Goal: Information Seeking & Learning: Learn about a topic

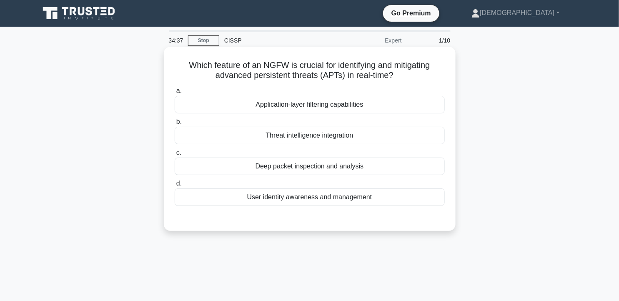
drag, startPoint x: 185, startPoint y: 64, endPoint x: 399, endPoint y: 79, distance: 214.5
click at [399, 79] on h5 "Which feature of an NGFW is crucial for identifying and mitigating advanced per…" at bounding box center [310, 70] width 272 height 21
copy h5 "Which feature of an NGFW is crucial for identifying and mitigating advanced per…"
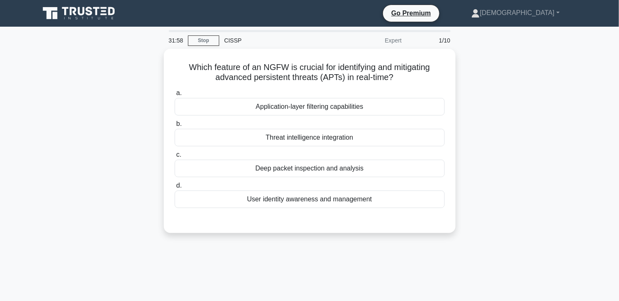
click at [480, 120] on div "Which feature of an NGFW is crucial for identifying and mitigating advanced per…" at bounding box center [310, 146] width 551 height 194
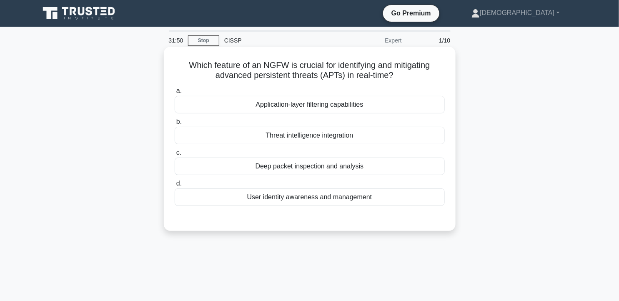
click at [340, 169] on div "Deep packet inspection and analysis" at bounding box center [310, 167] width 270 height 18
click at [175, 156] on input "c. Deep packet inspection and analysis" at bounding box center [175, 152] width 0 height 5
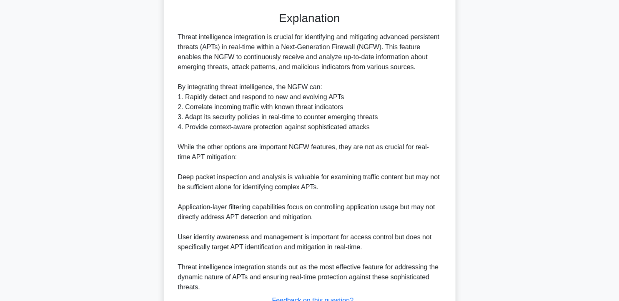
scroll to position [214, 0]
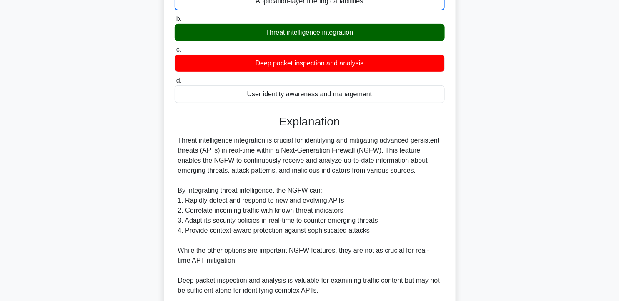
scroll to position [0, 0]
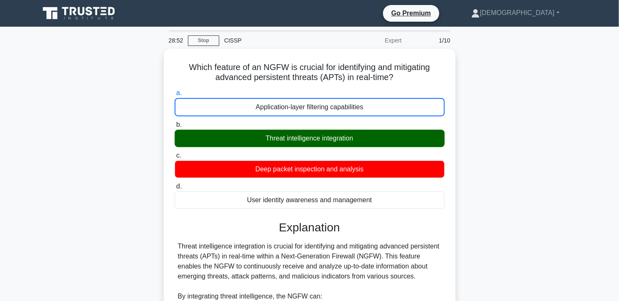
click at [175, 184] on input "d. User identity awareness and management" at bounding box center [175, 186] width 0 height 5
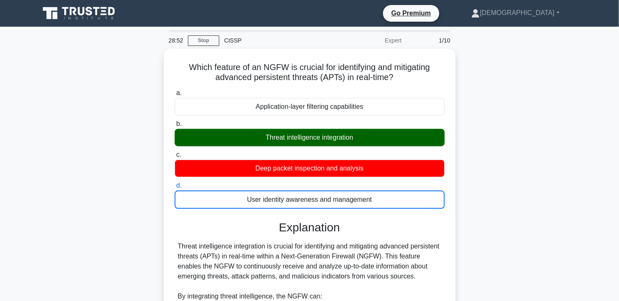
click at [175, 152] on input "c. Deep packet inspection and analysis" at bounding box center [175, 154] width 0 height 5
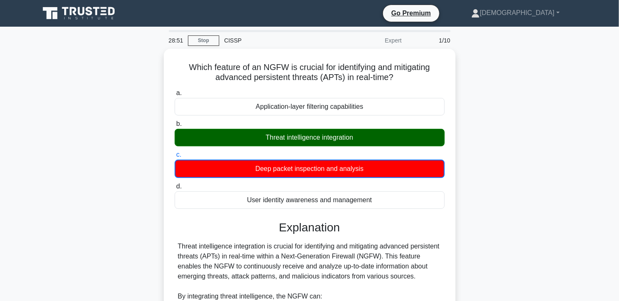
click at [175, 184] on input "d. User identity awareness and management" at bounding box center [175, 186] width 0 height 5
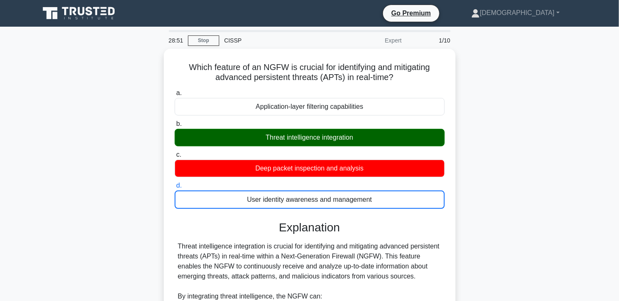
click at [175, 91] on input "a. Application-layer filtering capabilities" at bounding box center [175, 93] width 0 height 5
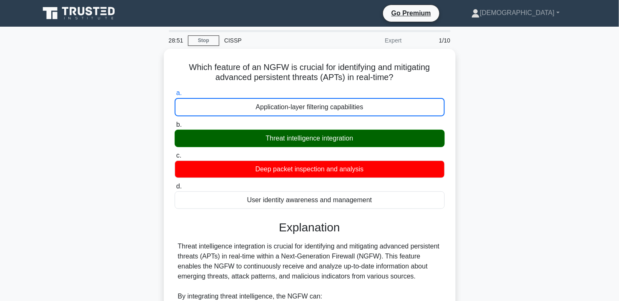
click at [175, 122] on input "b. Threat intelligence integration" at bounding box center [175, 124] width 0 height 5
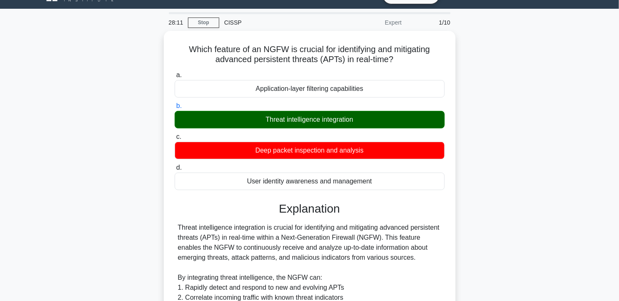
scroll to position [14, 0]
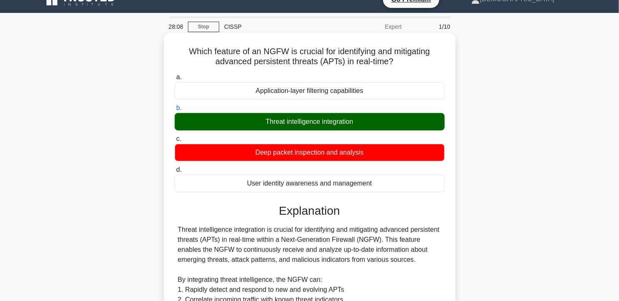
drag, startPoint x: 183, startPoint y: 49, endPoint x: 385, endPoint y: 190, distance: 246.6
click at [385, 190] on div "Which feature of an NGFW is crucial for identifying and mitigating advanced per…" at bounding box center [309, 288] width 285 height 505
copy div "Which feature of an NGFW is crucial for identifying and mitigating advanced per…"
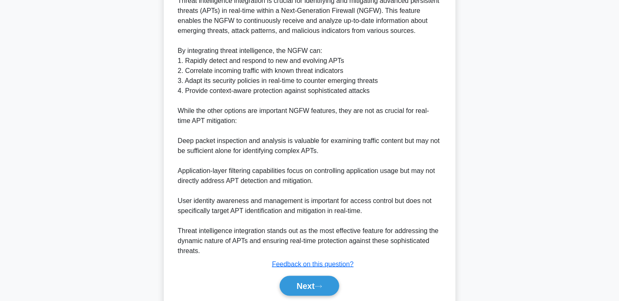
scroll to position [267, 0]
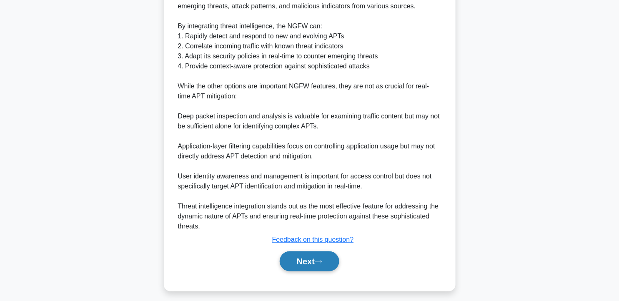
click at [320, 264] on icon at bounding box center [319, 262] width 8 height 5
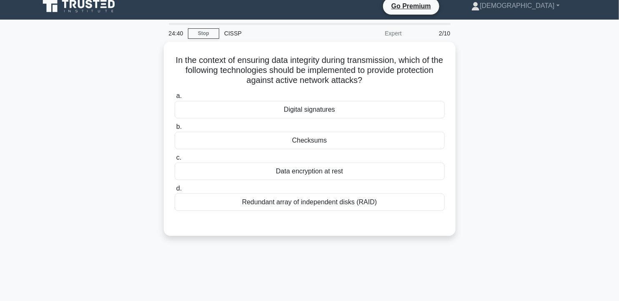
scroll to position [6, 0]
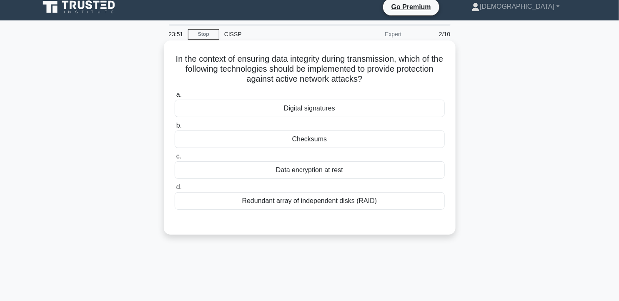
drag, startPoint x: 176, startPoint y: 56, endPoint x: 390, endPoint y: 80, distance: 215.8
click at [390, 80] on h5 "In the context of ensuring data integrity during transmission, which of the fol…" at bounding box center [310, 69] width 272 height 31
copy h5 "In the context of ensuring data integrity during transmission, which of the fol…"
click at [298, 113] on div "Digital signatures" at bounding box center [310, 109] width 270 height 18
click at [175, 98] on input "a. Digital signatures" at bounding box center [175, 94] width 0 height 5
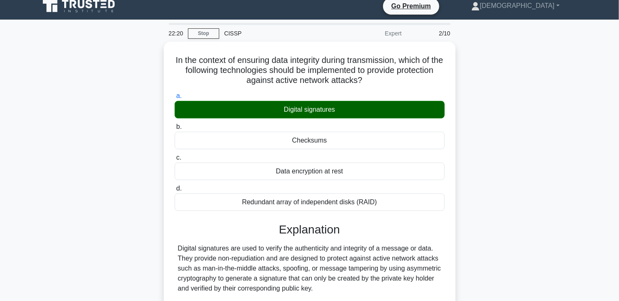
scroll to position [5, 0]
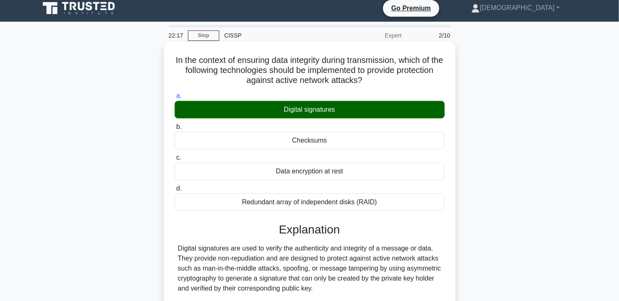
drag, startPoint x: 177, startPoint y: 60, endPoint x: 385, endPoint y: 198, distance: 249.1
click at [385, 198] on div "In the context of ensuring data integrity during transmission, which of the fol…" at bounding box center [309, 252] width 285 height 415
copy div "In the context of ensuring data integrity during transmission, which of the fol…"
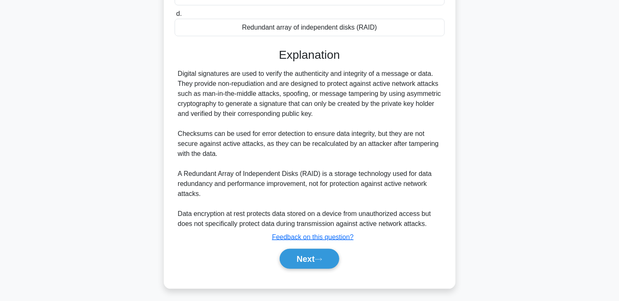
scroll to position [183, 0]
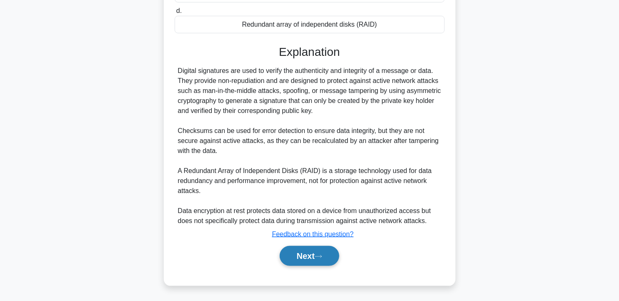
click at [311, 260] on button "Next" at bounding box center [310, 256] width 60 height 20
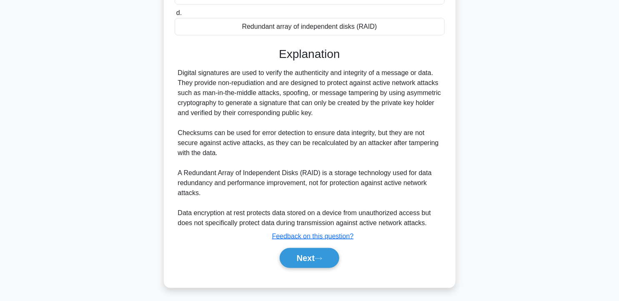
scroll to position [149, 0]
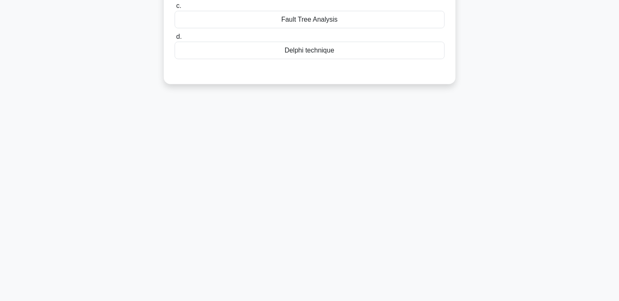
drag, startPoint x: 619, startPoint y: 175, endPoint x: 624, endPoint y: 151, distance: 25.2
click at [619, 142] on html "Go Premium Arian" at bounding box center [309, 76] width 619 height 450
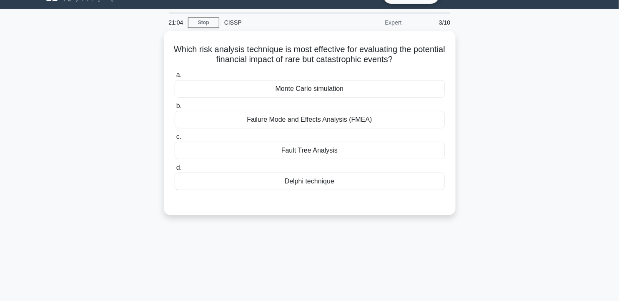
scroll to position [15, 0]
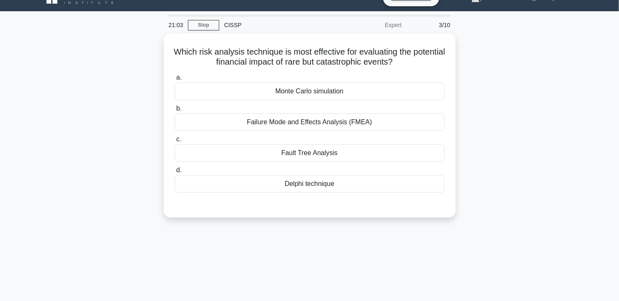
click at [524, 67] on div "Which risk analysis technique is most effective for evaluating the potential fi…" at bounding box center [310, 130] width 551 height 194
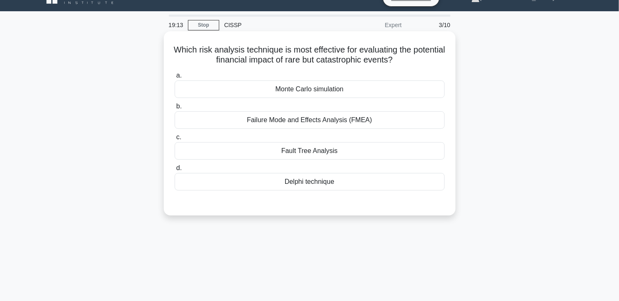
drag, startPoint x: 188, startPoint y: 49, endPoint x: 433, endPoint y: 65, distance: 244.9
click at [433, 65] on h5 "Which risk analysis technique is most effective for evaluating the potential fi…" at bounding box center [310, 55] width 272 height 21
copy h5 "Which risk analysis technique is most effective for evaluating the potential fi…"
click at [237, 48] on h5 "Which risk analysis technique is most effective for evaluating the potential fi…" at bounding box center [310, 55] width 272 height 21
drag, startPoint x: 188, startPoint y: 48, endPoint x: 372, endPoint y: 185, distance: 229.3
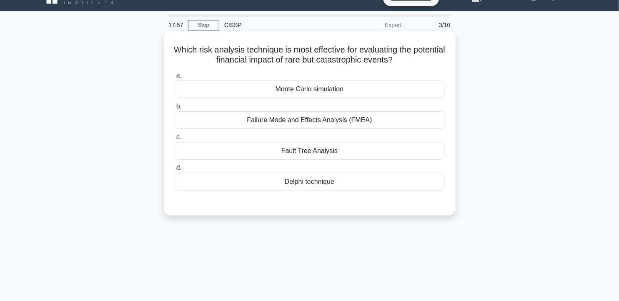
click at [372, 185] on div "Which risk analysis technique is most effective for evaluating the potential fi…" at bounding box center [309, 124] width 285 height 178
copy div "Which risk analysis technique is most effective for evaluating the potential fi…"
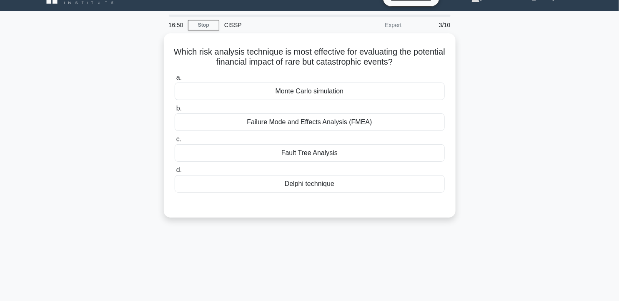
click at [527, 99] on div "Which risk analysis technique is most effective for evaluating the potential fi…" at bounding box center [310, 130] width 551 height 194
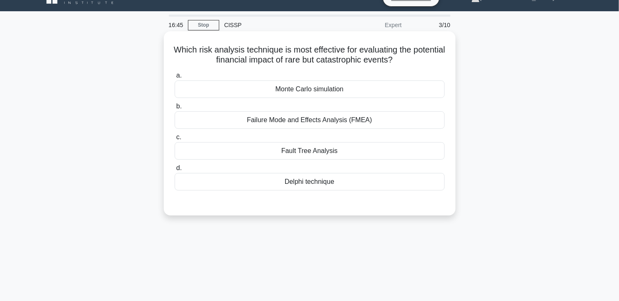
click at [344, 85] on div "Monte Carlo simulation" at bounding box center [310, 90] width 270 height 18
click at [175, 78] on input "a. Monte Carlo simulation" at bounding box center [175, 75] width 0 height 5
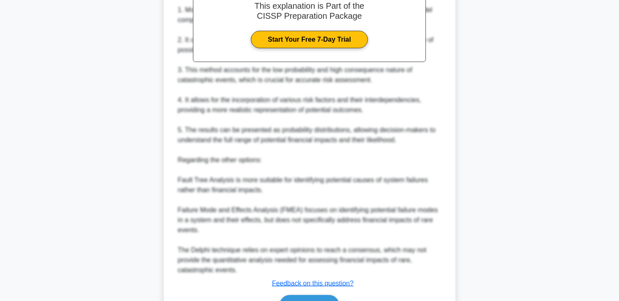
scroll to position [313, 0]
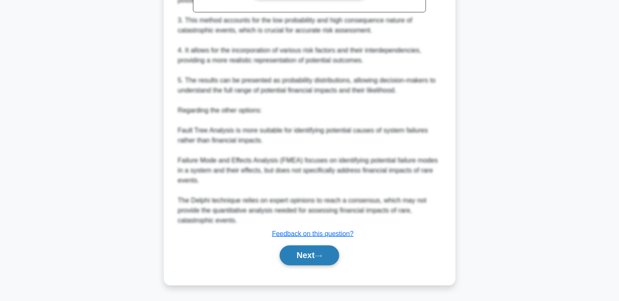
click at [306, 258] on button "Next" at bounding box center [310, 256] width 60 height 20
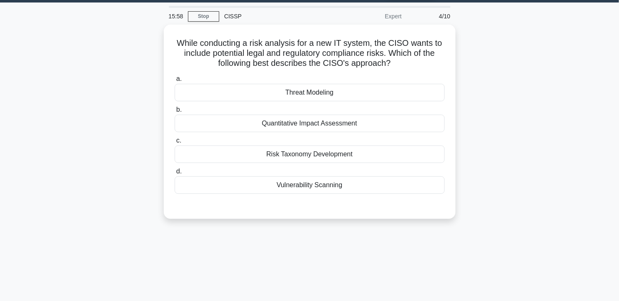
scroll to position [16, 0]
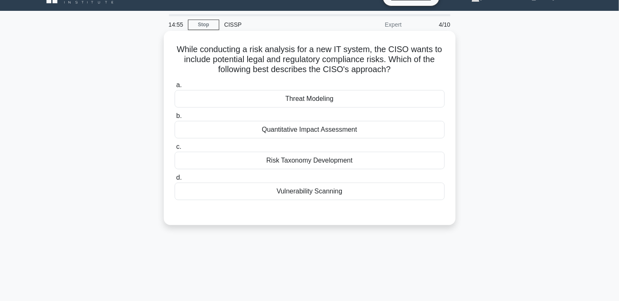
click at [346, 132] on div "Quantitative Impact Assessment" at bounding box center [310, 130] width 270 height 18
click at [175, 119] on input "b. Quantitative Impact Assessment" at bounding box center [175, 115] width 0 height 5
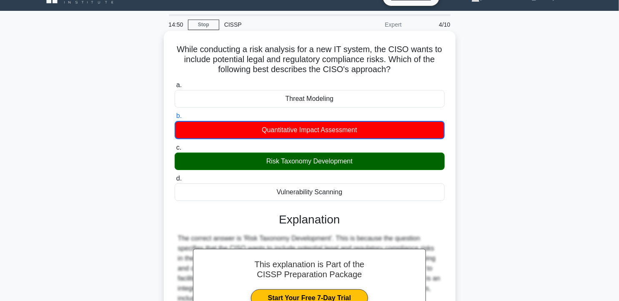
drag, startPoint x: 174, startPoint y: 47, endPoint x: 372, endPoint y: 199, distance: 249.6
click at [372, 199] on div "While conducting a risk analysis for a new IT system, the CISO wants to include…" at bounding box center [309, 272] width 285 height 476
copy div "While conducting a risk analysis for a new IT system, the CISO wants to include…"
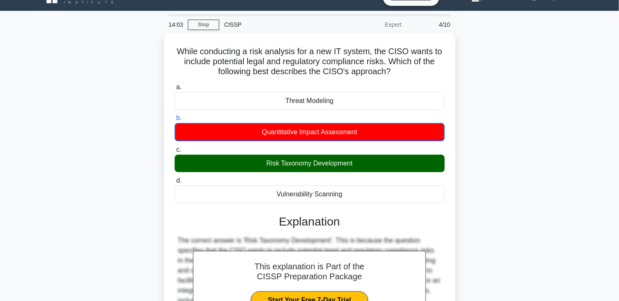
click at [478, 60] on div "While conducting a risk analysis for a new IT system, the CISO wants to include…" at bounding box center [310, 279] width 551 height 493
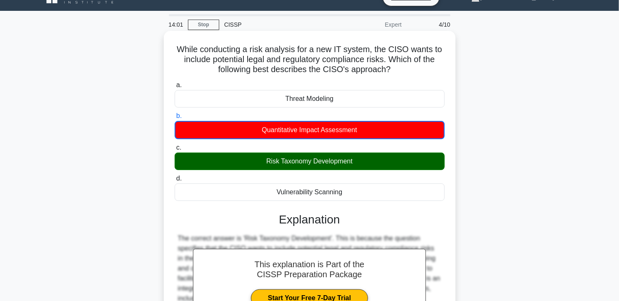
drag, startPoint x: 177, startPoint y: 48, endPoint x: 398, endPoint y: 74, distance: 222.2
click at [398, 74] on h5 "While conducting a risk analysis for a new IT system, the CISO wants to include…" at bounding box center [310, 59] width 272 height 31
copy h5 "While conducting a risk analysis for a new IT system, the CISO wants to include…"
drag, startPoint x: 261, startPoint y: 160, endPoint x: 362, endPoint y: 162, distance: 101.4
click at [362, 162] on div "Risk Taxonomy Development" at bounding box center [310, 162] width 270 height 18
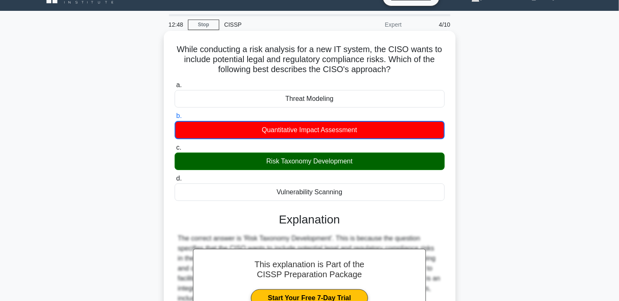
copy div "Risk Taxonomy Development"
drag, startPoint x: 174, startPoint y: 48, endPoint x: 369, endPoint y: 192, distance: 243.0
click at [369, 192] on div "While conducting a risk analysis for a new IT system, the CISO wants to include…" at bounding box center [309, 272] width 285 height 476
copy div "While conducting a risk analysis for a new IT system, the CISO wants to include…"
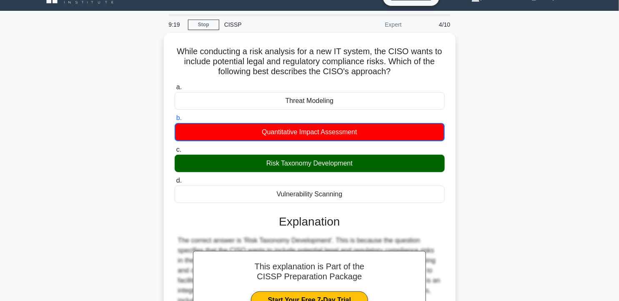
click at [514, 161] on div "While conducting a risk analysis for a new IT system, the CISO wants to include…" at bounding box center [310, 279] width 551 height 493
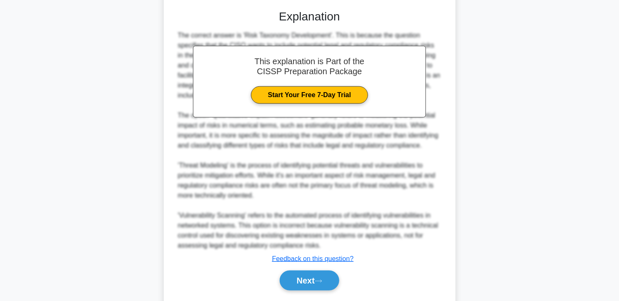
scroll to position [243, 0]
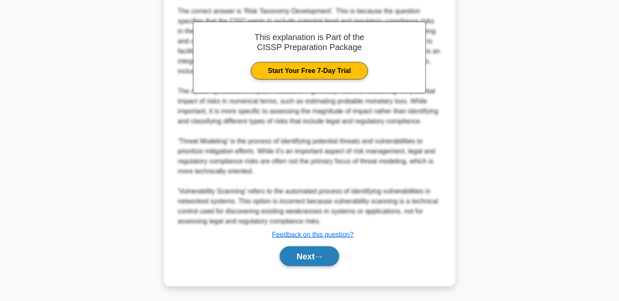
click at [318, 253] on button "Next" at bounding box center [310, 257] width 60 height 20
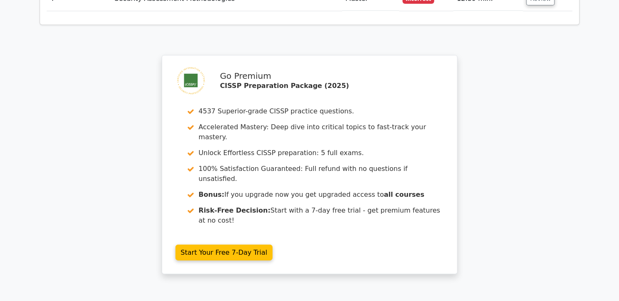
scroll to position [1271, 0]
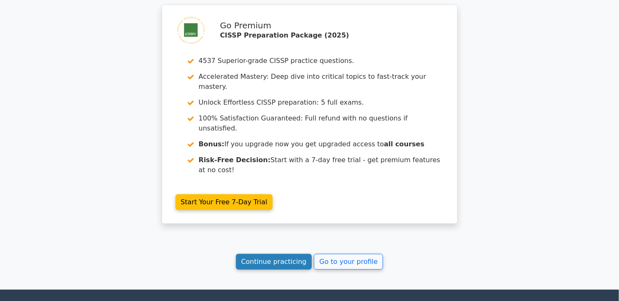
click at [286, 254] on link "Continue practicing" at bounding box center [274, 262] width 76 height 16
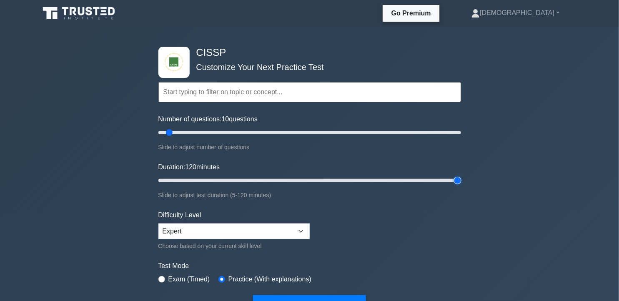
drag, startPoint x: 174, startPoint y: 177, endPoint x: 561, endPoint y: 143, distance: 388.6
type input "120"
click at [461, 176] on input "Duration: 120 minutes" at bounding box center [310, 181] width 303 height 10
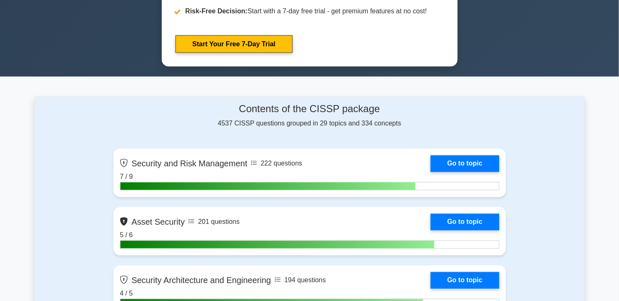
scroll to position [204, 0]
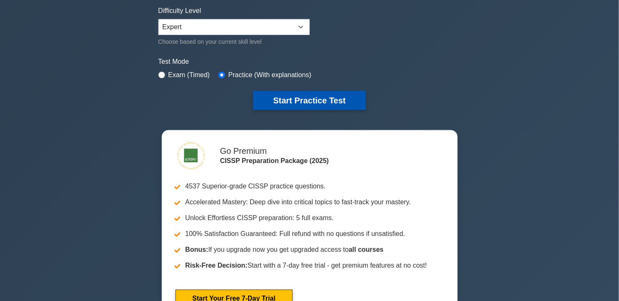
click at [307, 100] on button "Start Practice Test" at bounding box center [309, 100] width 113 height 19
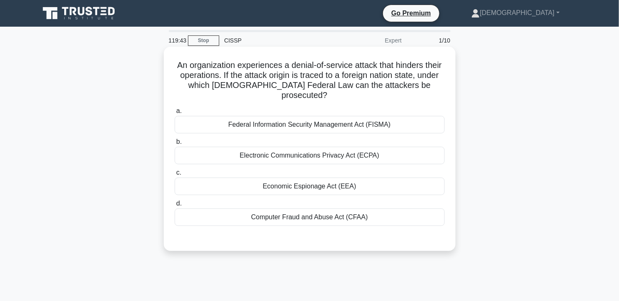
click at [290, 209] on div "Computer Fraud and Abuse Act (CFAA)" at bounding box center [310, 218] width 270 height 18
click at [175, 206] on input "d. Computer Fraud and Abuse Act (CFAA)" at bounding box center [175, 203] width 0 height 5
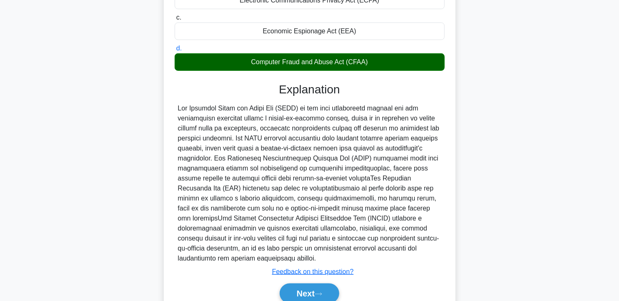
scroll to position [158, 0]
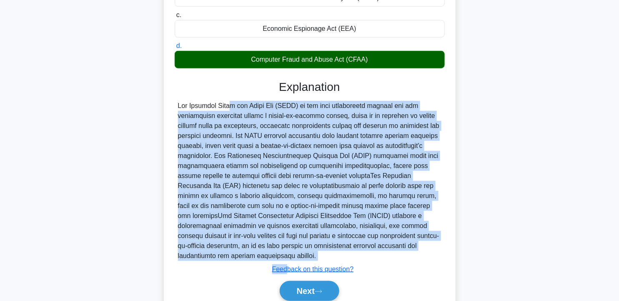
drag, startPoint x: 178, startPoint y: 95, endPoint x: 287, endPoint y: 253, distance: 191.7
click at [287, 253] on div "Explanation Submit feedback Feedback on this question? Next" at bounding box center [310, 192] width 270 height 224
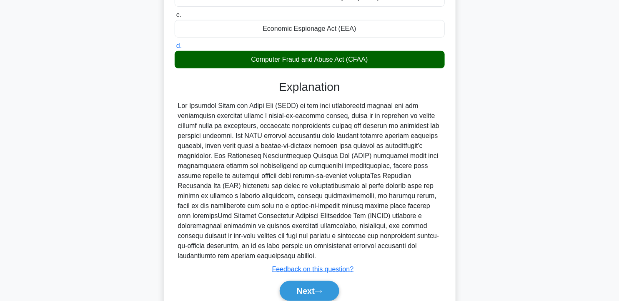
drag, startPoint x: 179, startPoint y: 95, endPoint x: 272, endPoint y: 248, distance: 179.3
click at [272, 248] on div at bounding box center [310, 181] width 264 height 160
copy div "The Computer Fraud and Abuse Act (CFAA) is the most appropriate federal law for…"
click at [272, 248] on div at bounding box center [310, 181] width 264 height 160
click at [317, 281] on button "Next" at bounding box center [310, 291] width 60 height 20
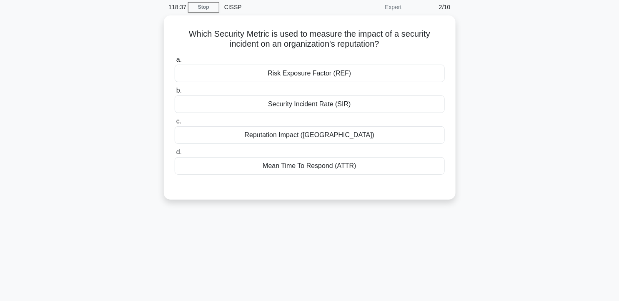
scroll to position [17, 0]
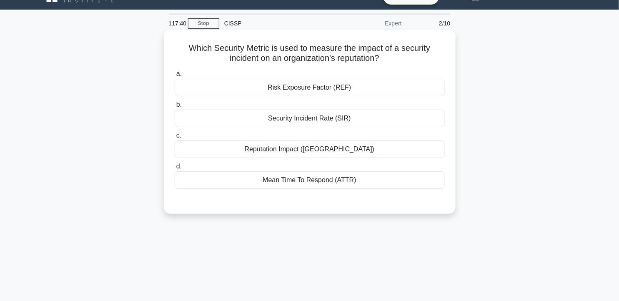
drag, startPoint x: 186, startPoint y: 43, endPoint x: 393, endPoint y: 64, distance: 208.0
click at [393, 64] on div "Which Security Metric is used to measure the impact of a security incident on a…" at bounding box center [309, 122] width 285 height 178
copy h5 "Which Security Metric is used to measure the impact of a security incident on a…"
click at [179, 57] on h5 "Which Security Metric is used to measure the impact of a security incident on a…" at bounding box center [310, 53] width 272 height 21
click at [289, 153] on div "Reputation Impact (RI)" at bounding box center [310, 150] width 270 height 18
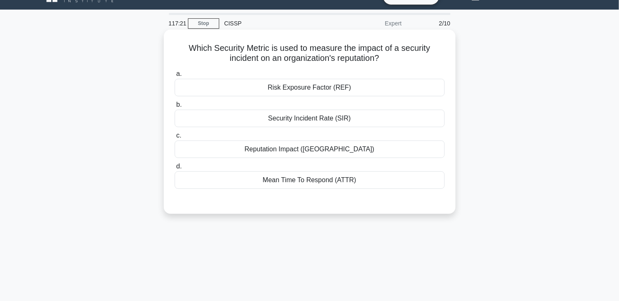
click at [175, 138] on input "c. Reputation Impact (RI)" at bounding box center [175, 135] width 0 height 5
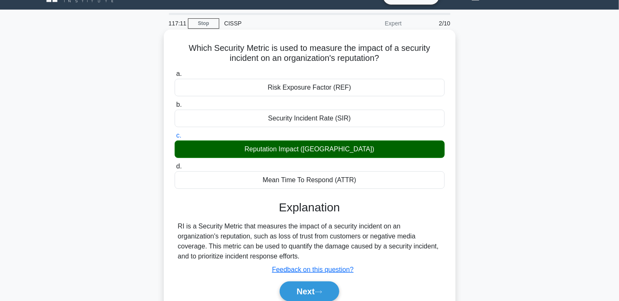
drag, startPoint x: 186, startPoint y: 47, endPoint x: 361, endPoint y: 184, distance: 221.6
click at [361, 184] on div "Which Security Metric is used to measure the impact of a security incident on a…" at bounding box center [309, 175] width 285 height 285
copy div "Which Security Metric is used to measure the impact of a security incident on a…"
drag, startPoint x: 179, startPoint y: 227, endPoint x: 315, endPoint y: 255, distance: 138.0
click at [315, 255] on div "RI is a Security Metric that measures the impact of a security incident on an o…" at bounding box center [310, 241] width 264 height 40
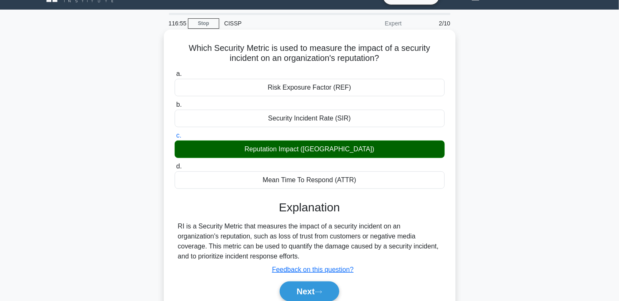
copy div "RI is a Security Metric that measures the impact of a security incident on an o…"
click at [315, 255] on div "RI is a Security Metric that measures the impact of a security incident on an o…" at bounding box center [310, 241] width 264 height 40
click at [310, 293] on button "Next" at bounding box center [310, 292] width 60 height 20
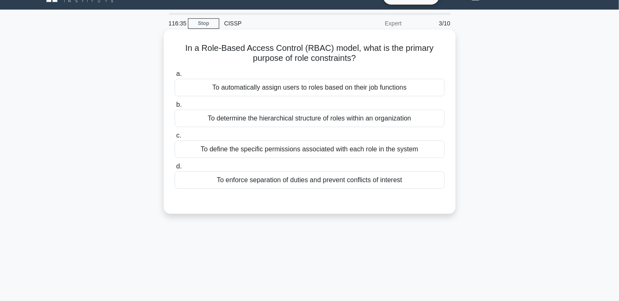
click at [336, 57] on h5 "In a Role-Based Access Control (RBAC) model, what is the primary purpose of rol…" at bounding box center [310, 53] width 272 height 21
copy h5 "constraints"
drag, startPoint x: 186, startPoint y: 48, endPoint x: 364, endPoint y: 60, distance: 178.5
click at [364, 60] on h5 "In a Role-Based Access Control (RBAC) model, what is the primary purpose of rol…" at bounding box center [310, 53] width 272 height 21
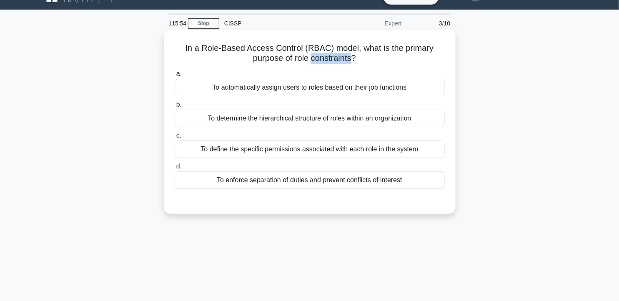
copy h5 "In a Role-Based Access Control (RBAC) model, what is the primary purpose of rol…"
click at [330, 177] on div "To enforce separation of duties and prevent conflicts of interest" at bounding box center [310, 180] width 270 height 18
click at [175, 169] on input "d. To enforce separation of duties and prevent conflicts of interest" at bounding box center [175, 166] width 0 height 5
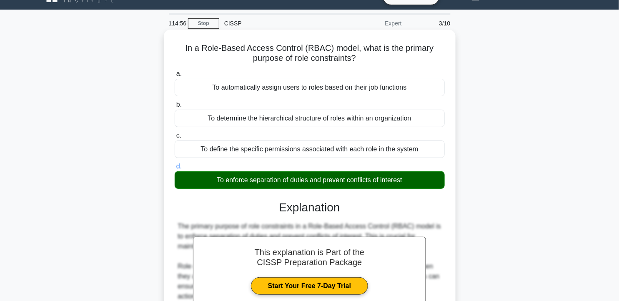
drag, startPoint x: 184, startPoint y: 49, endPoint x: 418, endPoint y: 180, distance: 267.8
click at [418, 180] on div "In a Role-Based Access Control (RBAC) model, what is the primary purpose of rol…" at bounding box center [309, 275] width 285 height 485
copy div "In a Role-Based Access Control (RBAC) model, what is the primary purpose of rol…"
click at [418, 180] on div "To enforce separation of duties and prevent conflicts of interest" at bounding box center [310, 180] width 270 height 18
click at [175, 169] on input "d. To enforce separation of duties and prevent conflicts of interest" at bounding box center [175, 166] width 0 height 5
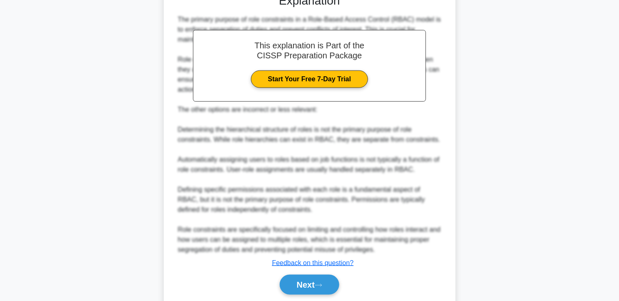
scroll to position [253, 0]
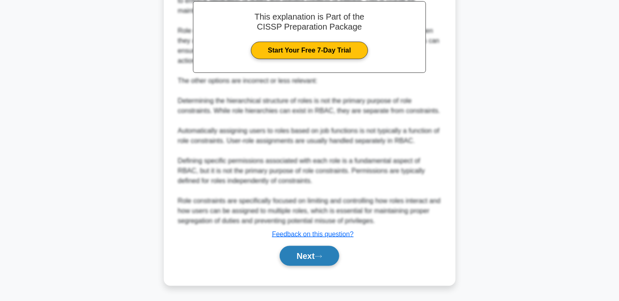
click at [315, 258] on button "Next" at bounding box center [310, 256] width 60 height 20
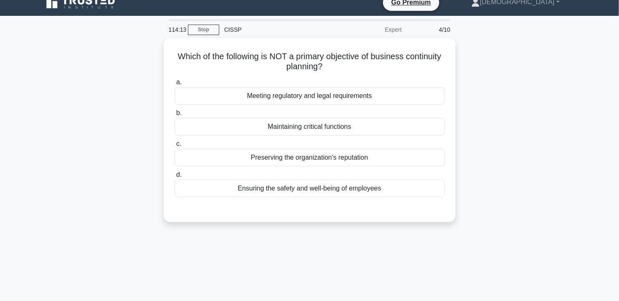
scroll to position [10, 0]
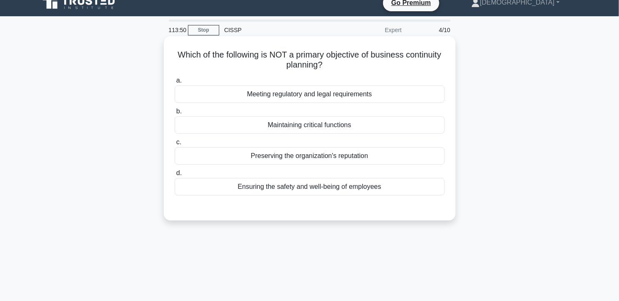
click at [387, 95] on div "Meeting regulatory and legal requirements" at bounding box center [310, 95] width 270 height 18
click at [175, 83] on input "a. Meeting regulatory and legal requirements" at bounding box center [175, 80] width 0 height 5
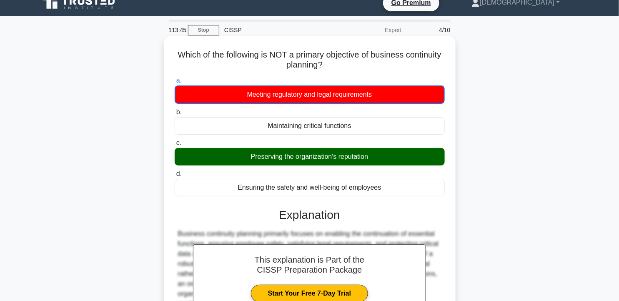
drag, startPoint x: 193, startPoint y: 53, endPoint x: 390, endPoint y: 184, distance: 236.7
click at [390, 184] on div "Which of the following is NOT a primary objective of business continuity planni…" at bounding box center [309, 213] width 285 height 346
copy div "Which of the following is NOT a primary objective of business continuity planni…"
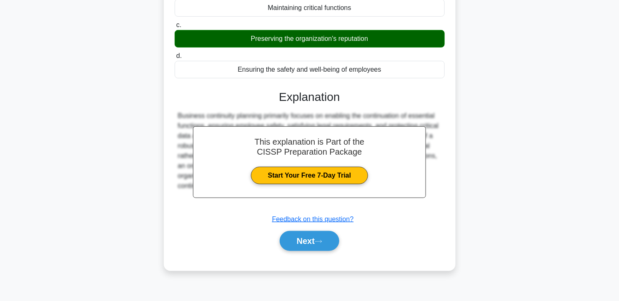
scroll to position [149, 0]
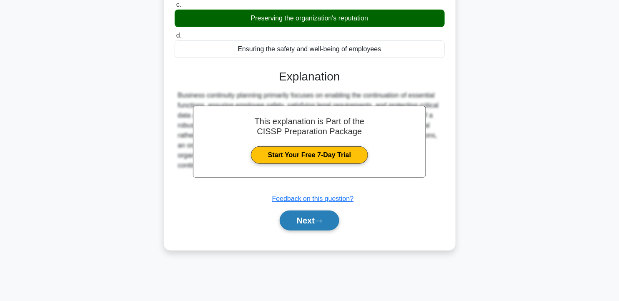
click at [310, 220] on button "Next" at bounding box center [310, 221] width 60 height 20
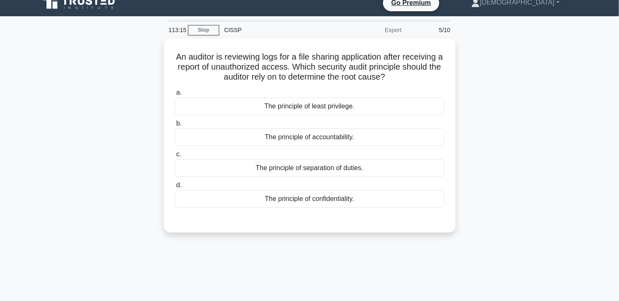
scroll to position [0, 0]
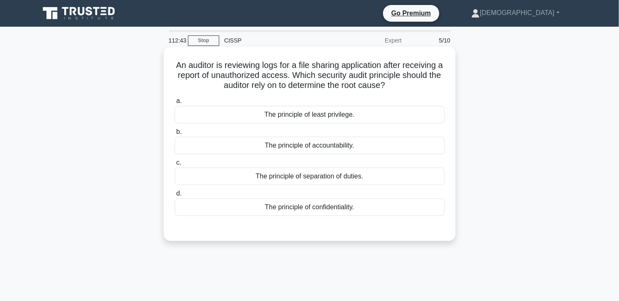
click at [358, 111] on div "The principle of least privilege." at bounding box center [310, 115] width 270 height 18
click at [175, 104] on input "a. The principle of least privilege." at bounding box center [175, 100] width 0 height 5
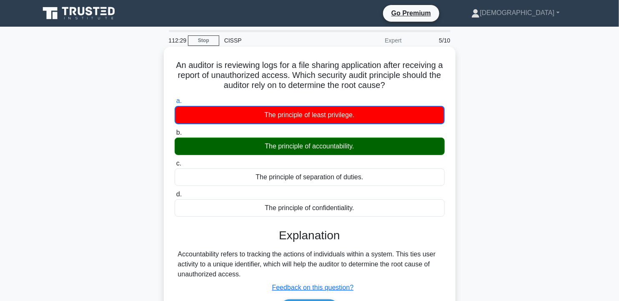
drag, startPoint x: 176, startPoint y: 64, endPoint x: 379, endPoint y: 208, distance: 248.4
click at [379, 208] on div "An auditor is reviewing logs for a file sharing application after receiving a r…" at bounding box center [309, 193] width 285 height 286
copy div "An auditor is reviewing logs for a file sharing application after receiving a r…"
click at [262, 75] on h5 "An auditor is reviewing logs for a file sharing application after receiving a r…" at bounding box center [310, 75] width 272 height 31
drag, startPoint x: 174, startPoint y: 64, endPoint x: 370, endPoint y: 209, distance: 243.7
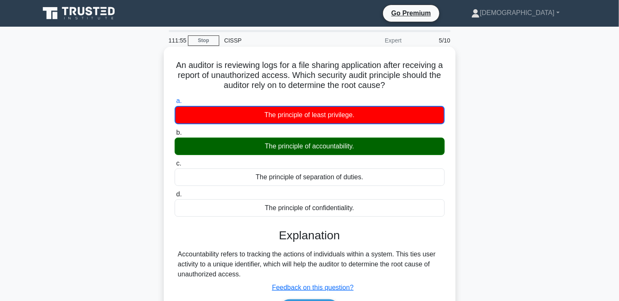
click at [370, 209] on div "An auditor is reviewing logs for a file sharing application after receiving a r…" at bounding box center [309, 193] width 285 height 286
copy div "An auditor is reviewing logs for a file sharing application after receiving a r…"
click at [370, 209] on div "The principle of confidentiality." at bounding box center [310, 208] width 270 height 18
click at [175, 197] on input "d. The principle of confidentiality." at bounding box center [175, 194] width 0 height 5
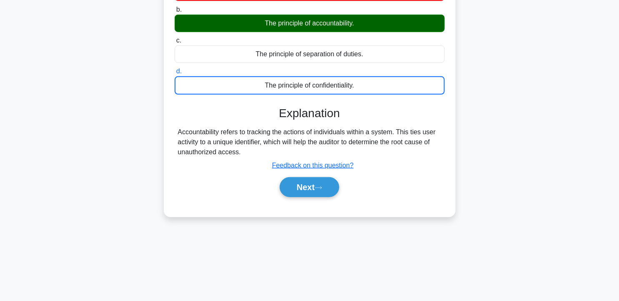
scroll to position [149, 0]
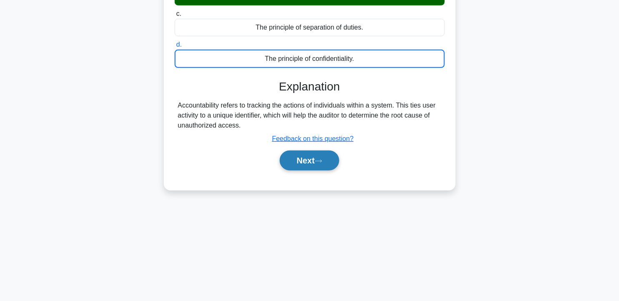
click at [315, 165] on button "Next" at bounding box center [310, 161] width 60 height 20
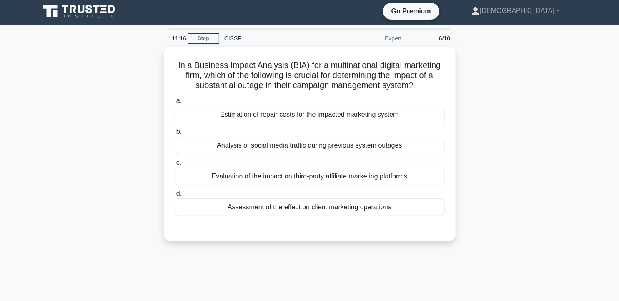
scroll to position [0, 0]
